Goal: Navigation & Orientation: Find specific page/section

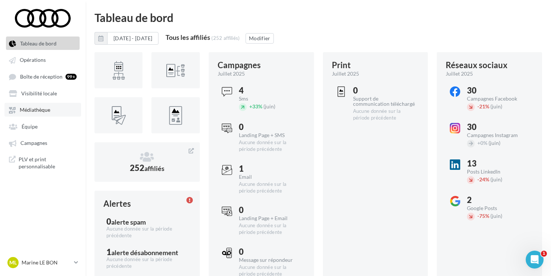
click at [40, 113] on span "Médiathèque" at bounding box center [35, 110] width 31 height 6
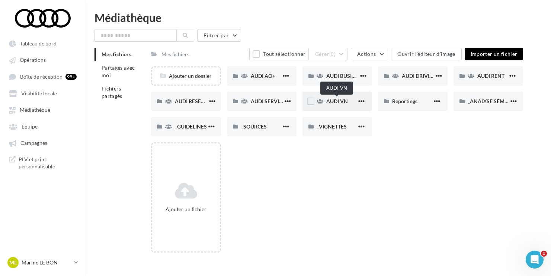
click at [338, 102] on span "AUDI VN" at bounding box center [337, 101] width 22 height 6
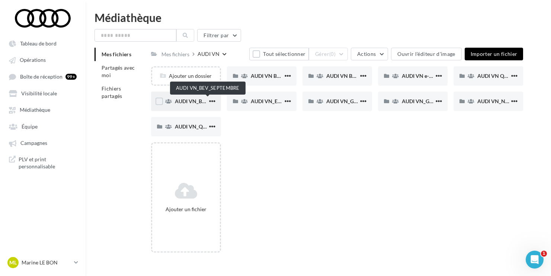
click at [190, 102] on span "AUDI VN_BEV_SEPTEMBRE" at bounding box center [208, 101] width 66 height 6
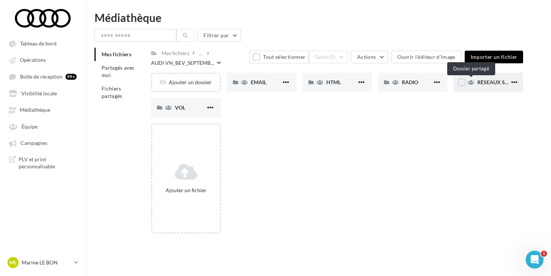
click at [475, 82] on div "RÉSEAUX SOCIAUX" at bounding box center [488, 82] width 70 height 19
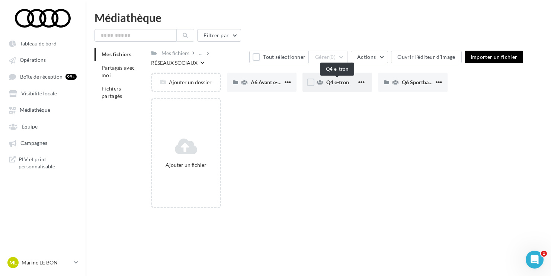
click at [334, 84] on span "Q4 e-tron" at bounding box center [337, 82] width 23 height 6
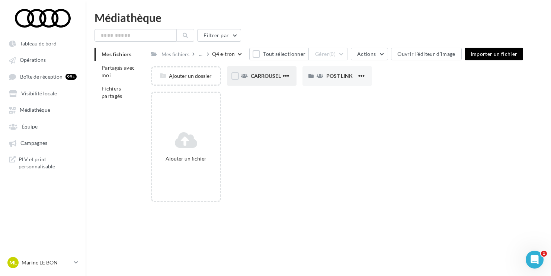
click at [278, 80] on div "CARROUSEL" at bounding box center [262, 75] width 70 height 19
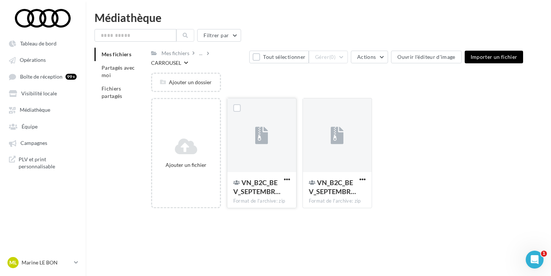
click at [269, 147] on div at bounding box center [261, 135] width 69 height 74
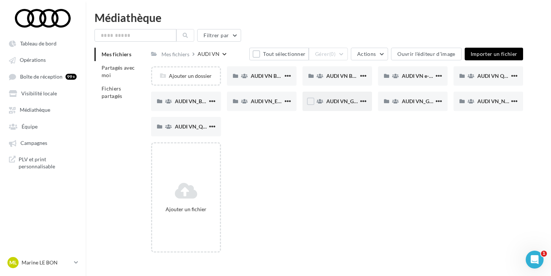
click at [331, 104] on span "AUDI VN_Gamme 100% électrique" at bounding box center [366, 101] width 80 height 6
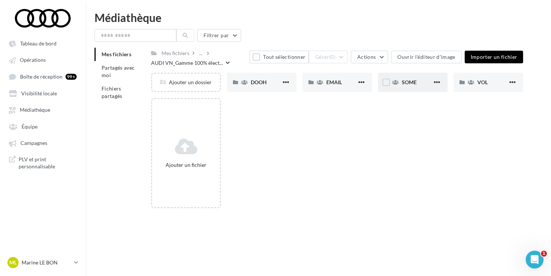
click at [415, 89] on div "SOME" at bounding box center [413, 82] width 70 height 19
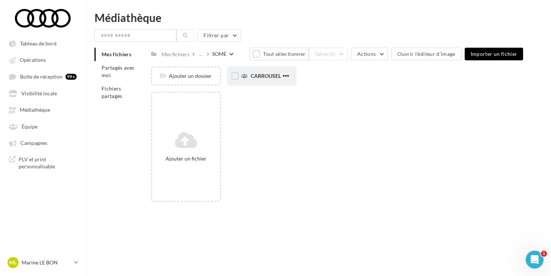
click at [269, 79] on div "CARROUSEL" at bounding box center [266, 75] width 31 height 7
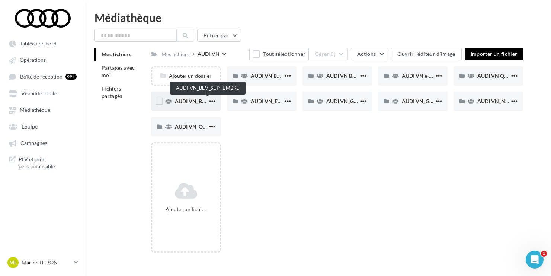
click at [195, 102] on span "AUDI VN_BEV_SEPTEMBRE" at bounding box center [208, 101] width 66 height 6
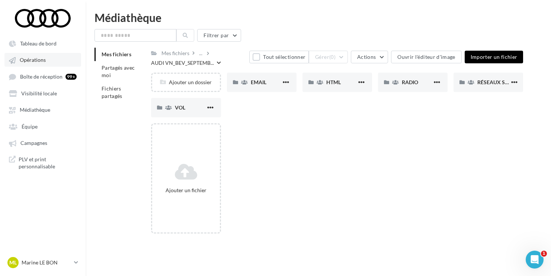
click at [32, 66] on link "Opérations" at bounding box center [42, 59] width 77 height 13
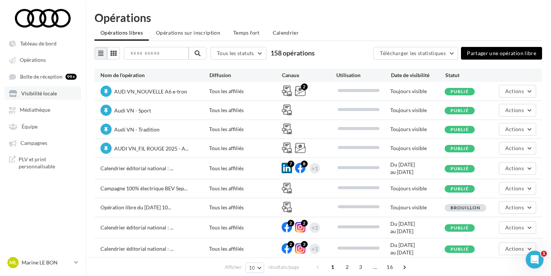
click at [39, 98] on link "Visibilité locale" at bounding box center [42, 92] width 77 height 13
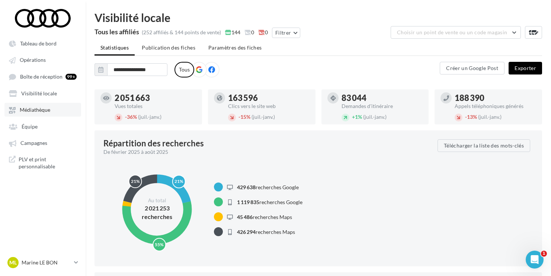
click at [37, 113] on span "Médiathèque" at bounding box center [35, 110] width 31 height 6
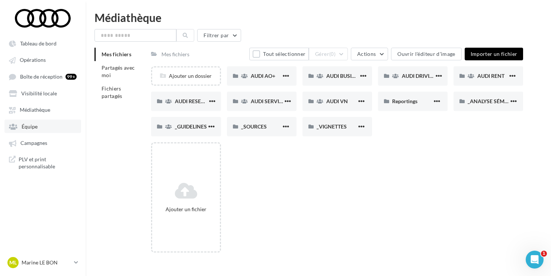
click at [35, 129] on span "Équipe" at bounding box center [30, 126] width 16 height 6
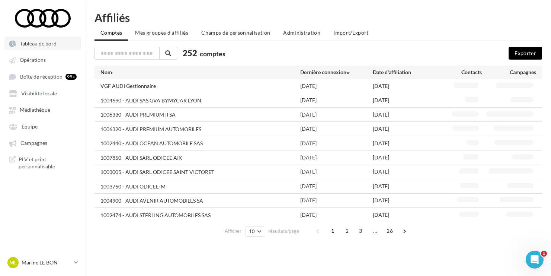
click at [44, 47] on link "Tableau de bord" at bounding box center [42, 42] width 77 height 13
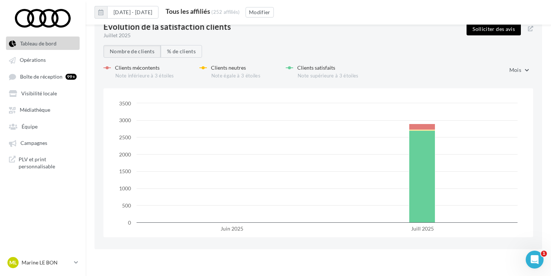
scroll to position [954, 0]
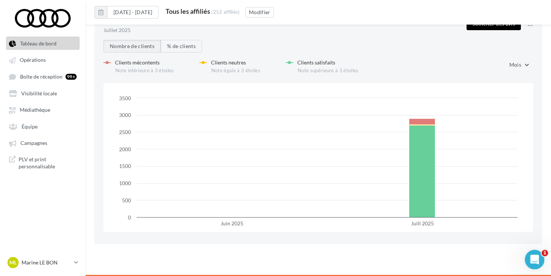
click at [532, 258] on icon "Ouvrir le Messenger Intercom" at bounding box center [533, 258] width 12 height 12
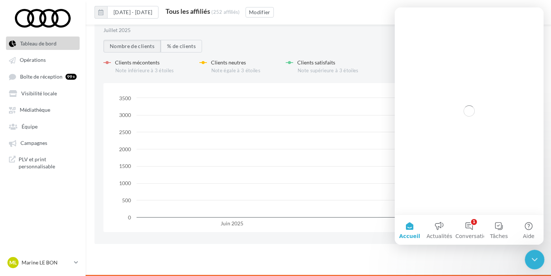
scroll to position [0, 0]
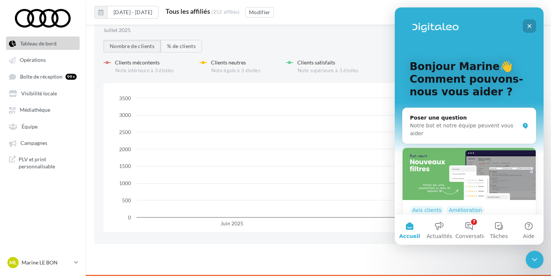
click at [531, 25] on icon "Fermer" at bounding box center [529, 26] width 6 height 6
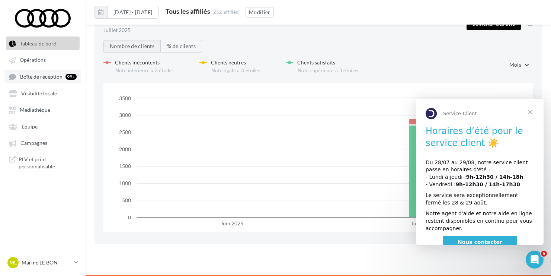
click at [31, 79] on span "Boîte de réception" at bounding box center [41, 76] width 42 height 6
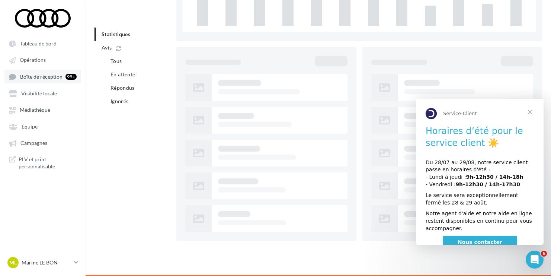
scroll to position [63, 0]
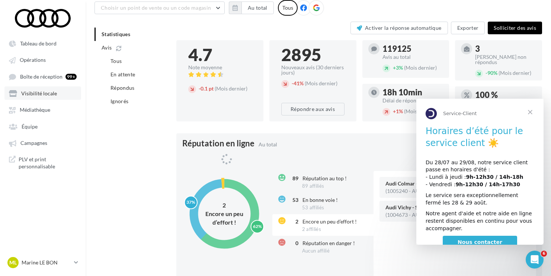
click at [33, 93] on span "Visibilité locale" at bounding box center [39, 93] width 36 height 6
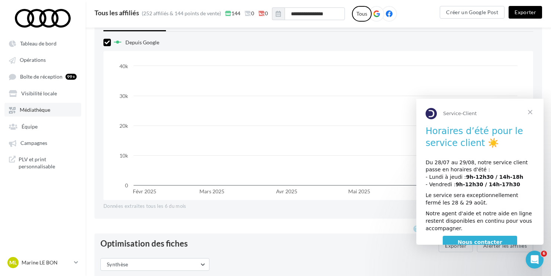
scroll to position [518, 0]
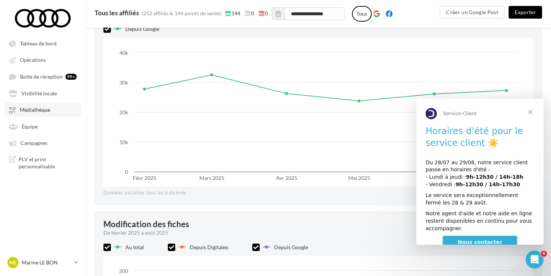
click at [33, 109] on span "Médiathèque" at bounding box center [35, 110] width 31 height 6
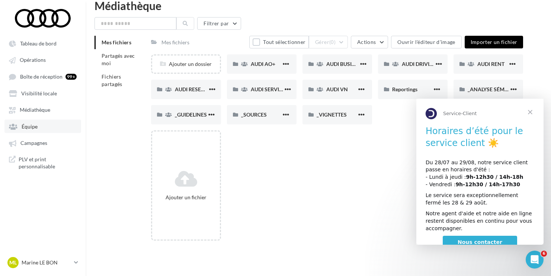
click at [33, 127] on span "Équipe" at bounding box center [30, 126] width 16 height 6
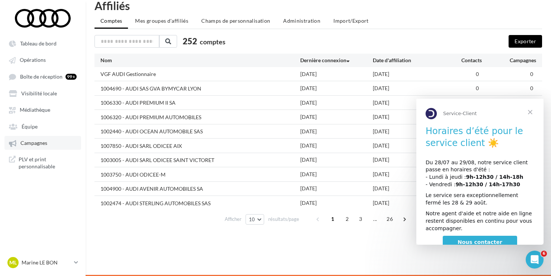
click at [34, 144] on span "Campagnes" at bounding box center [33, 143] width 27 height 6
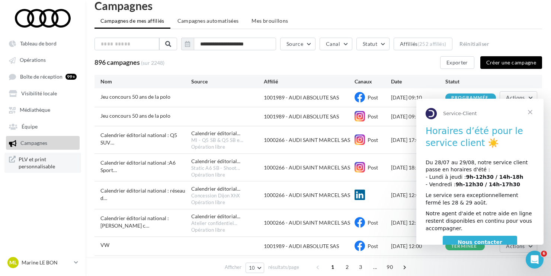
click at [34, 162] on span "PLV et print personnalisable" at bounding box center [48, 162] width 58 height 15
